Goal: Information Seeking & Learning: Learn about a topic

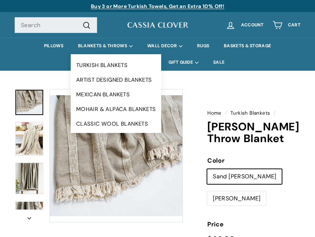
click at [142, 123] on link "CLASSIC WOOL BLANKETS" at bounding box center [116, 124] width 91 height 15
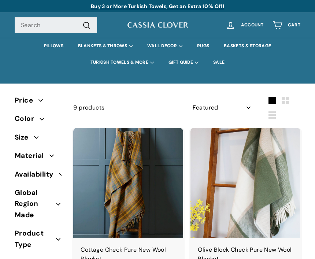
select select "manual"
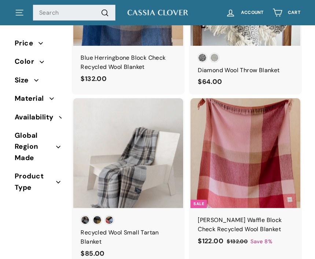
scroll to position [352, 0]
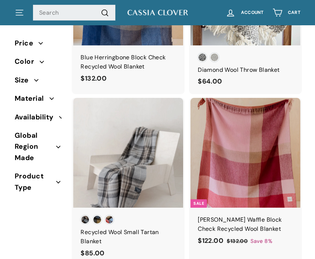
click at [115, 215] on div "Mackellar Buchanan Natural Buchanan Antique" at bounding box center [127, 220] width 97 height 11
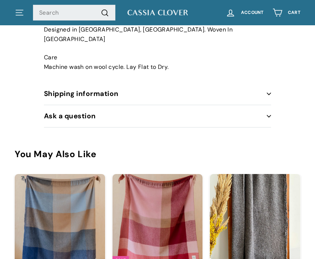
scroll to position [530, 0]
click at [275, 150] on div "You May Also Like" at bounding box center [158, 155] width 286 height 10
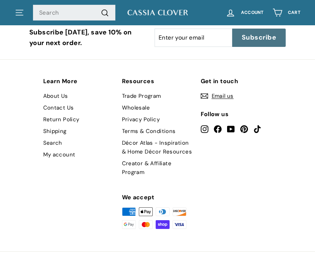
scroll to position [1234, 0]
